Goal: Download file/media

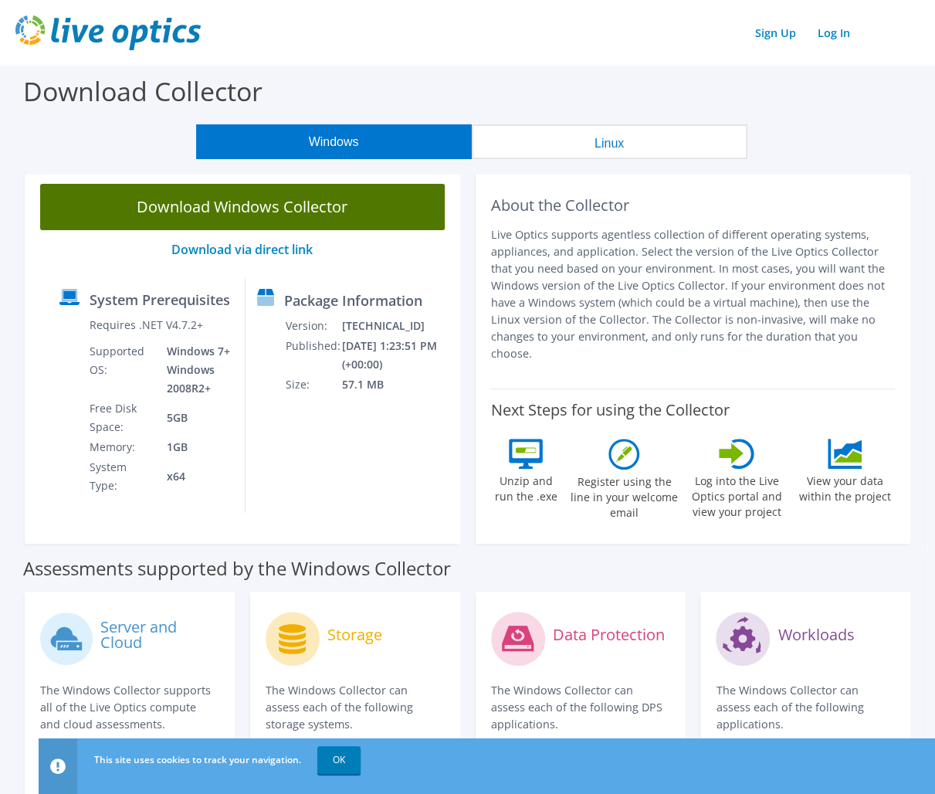
click at [240, 211] on link "Download Windows Collector" at bounding box center [242, 207] width 404 height 46
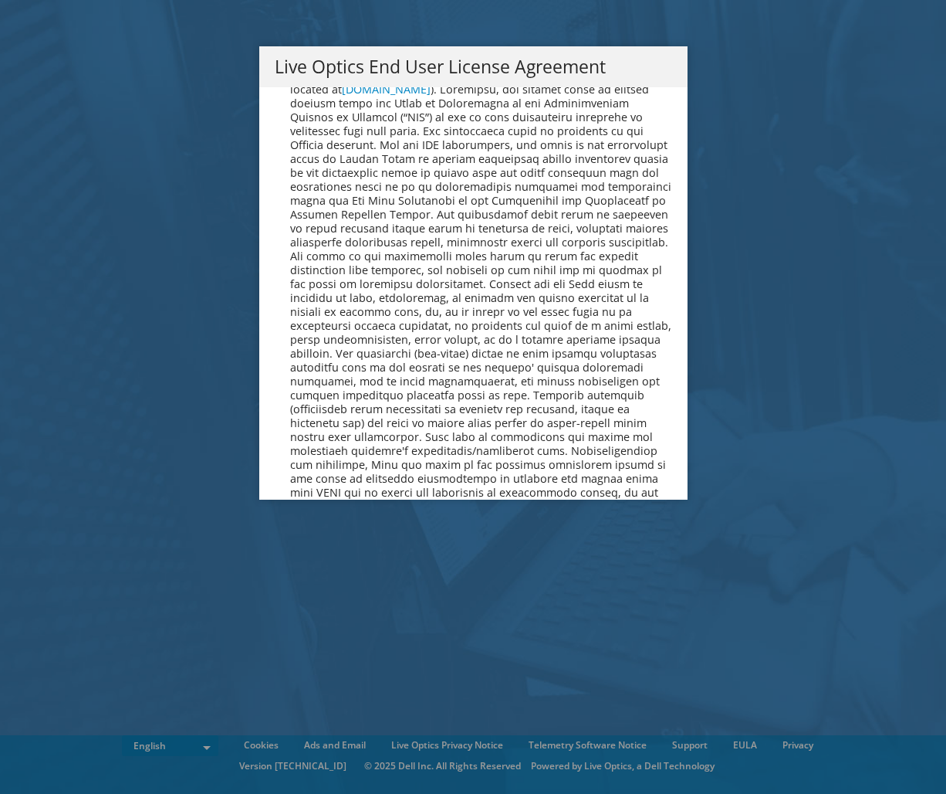
scroll to position [5837, 0]
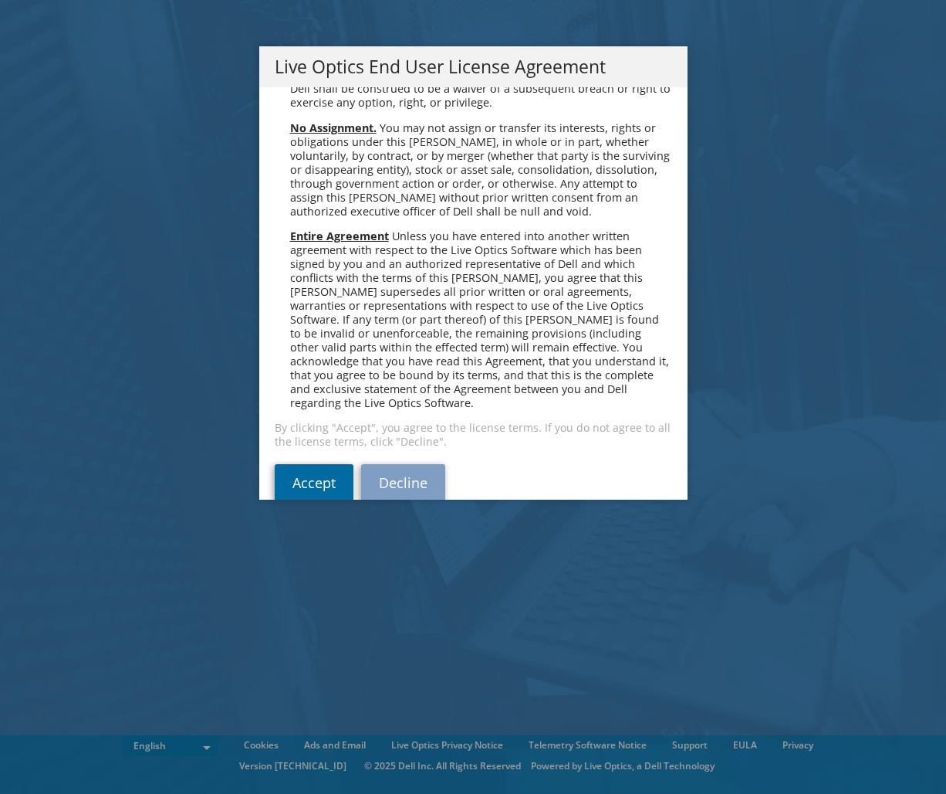
click at [289, 464] on link "Accept" at bounding box center [314, 482] width 79 height 37
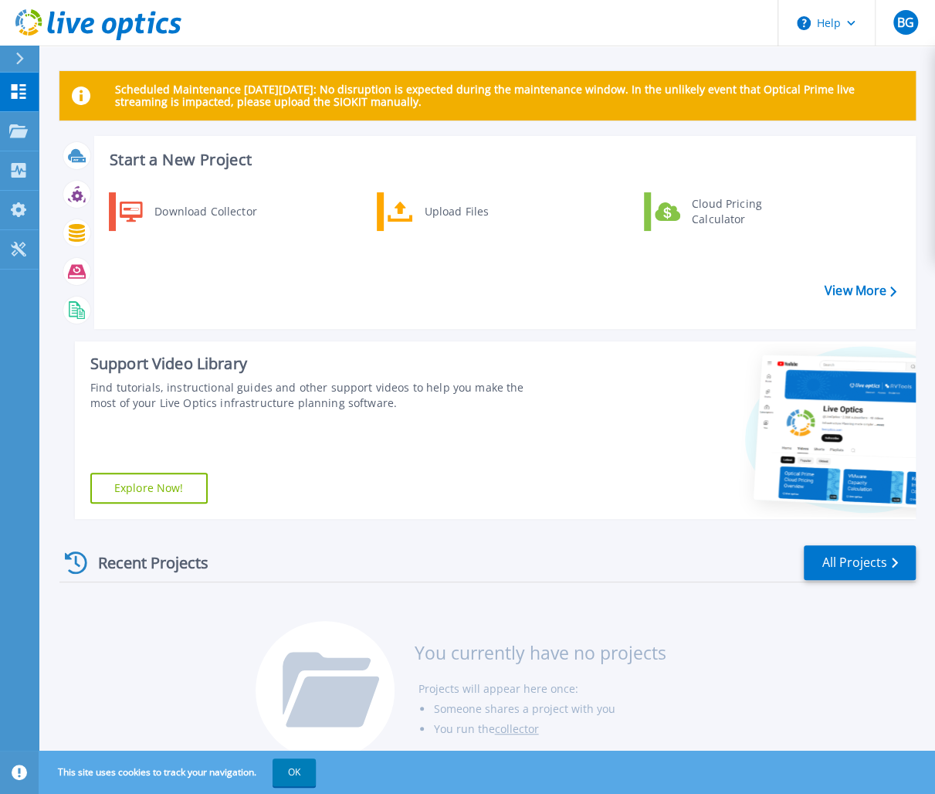
click at [320, 25] on header "Help BG End User Bradley Gillen [EMAIL_ADDRESS][PERSON_NAME][DOMAIN_NAME] NTT D…" at bounding box center [467, 23] width 935 height 46
click at [172, 659] on div "Recent Projects All Projects You currently have no projects Projects will appea…" at bounding box center [487, 653] width 856 height 244
